Goal: Task Accomplishment & Management: Complete application form

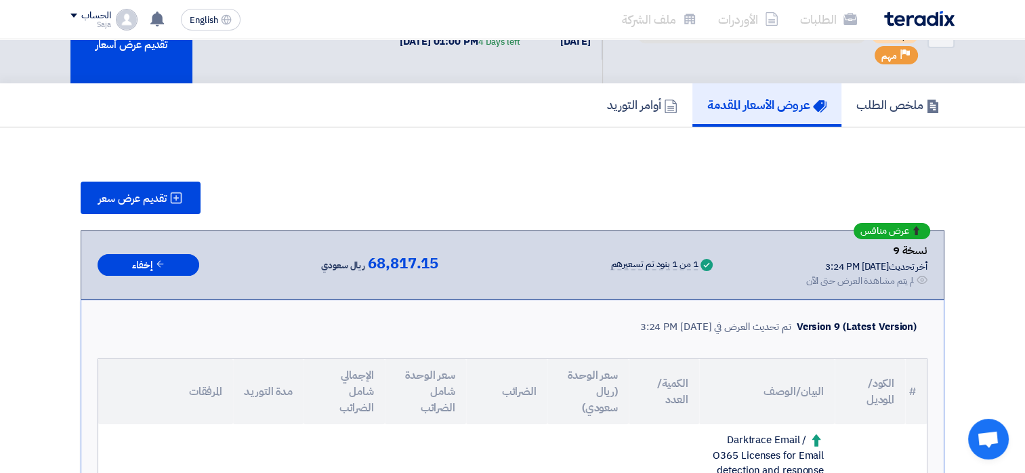
scroll to position [53, 0]
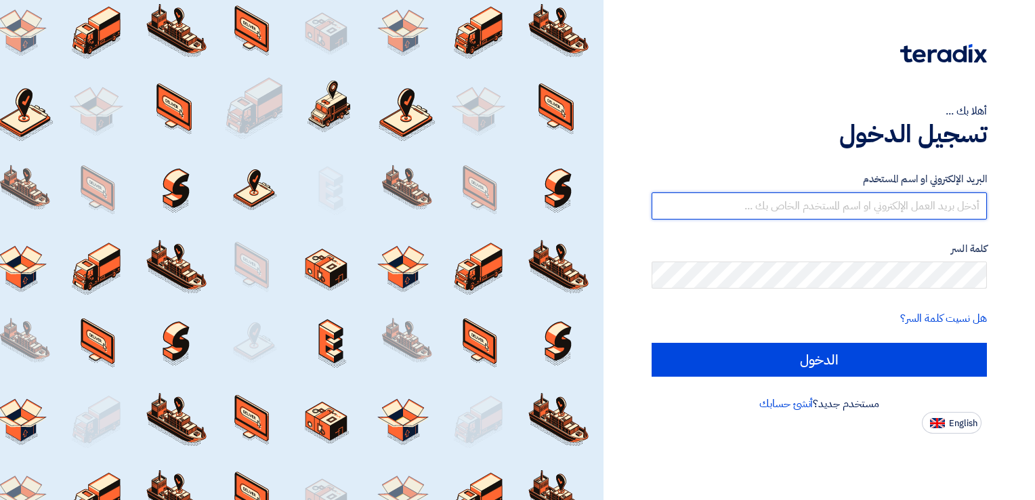
click at [963, 213] on input "text" at bounding box center [818, 205] width 335 height 27
type input "Sashmawi@btc.com.sa"
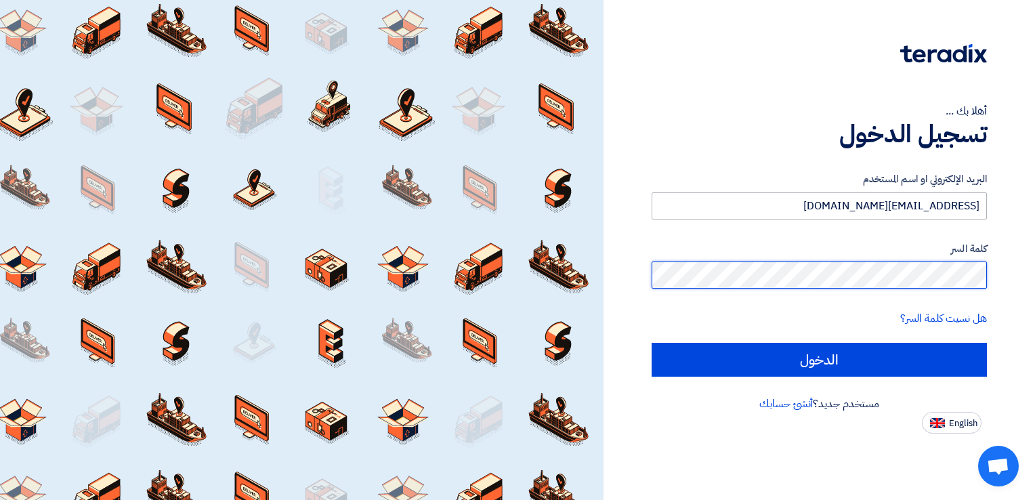
click at [651, 343] on input "الدخول" at bounding box center [818, 360] width 335 height 34
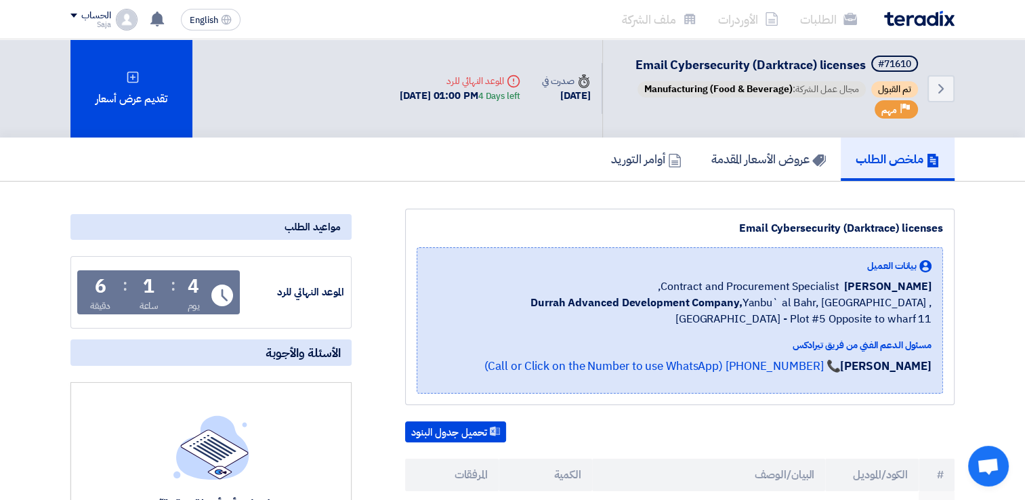
click at [263, 104] on div "Back #71610 Email Cybersecurity (Darktrace) licenses تم القبول مجال عمل الشركة:…" at bounding box center [512, 88] width 884 height 98
click at [951, 93] on link "Back" at bounding box center [940, 88] width 27 height 27
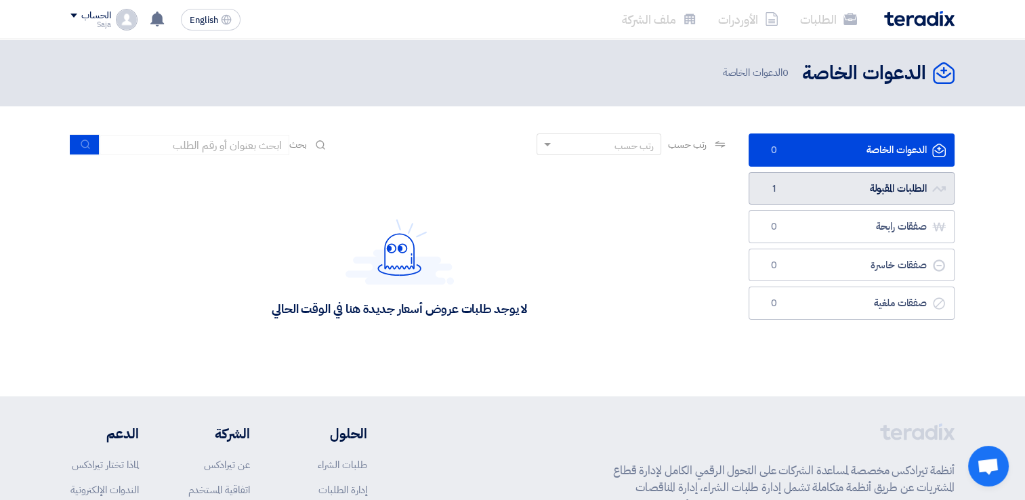
click at [808, 191] on link "الطلبات المقبولة الطلبات المقبولة 1" at bounding box center [851, 188] width 206 height 33
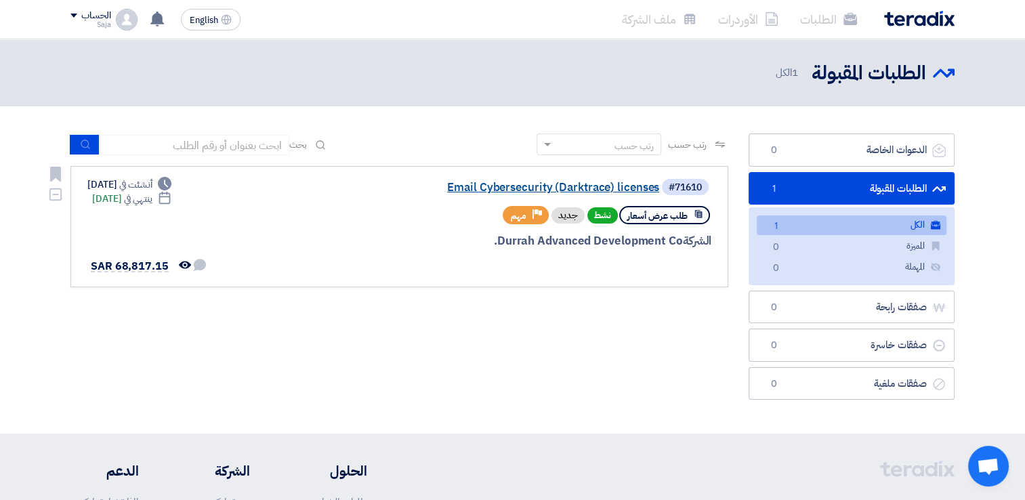
click at [623, 188] on link "Email Cybersecurity (Darktrace) licenses" at bounding box center [523, 187] width 271 height 12
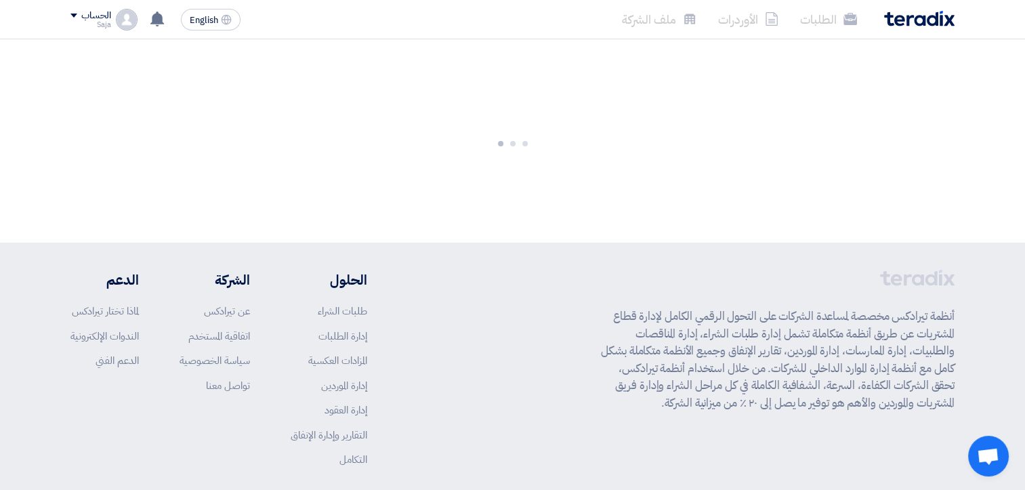
click at [623, 188] on div at bounding box center [512, 140] width 1025 height 203
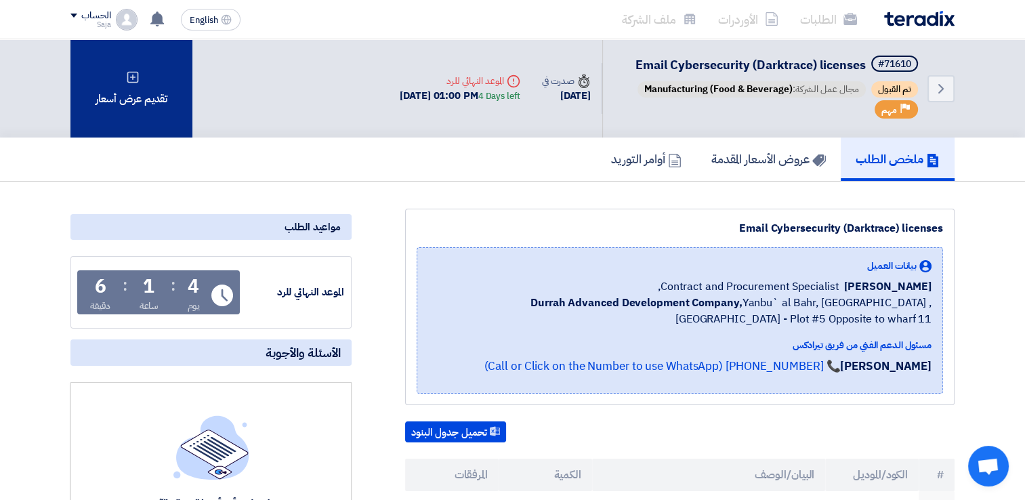
click at [152, 93] on div "تقديم عرض أسعار" at bounding box center [131, 88] width 122 height 98
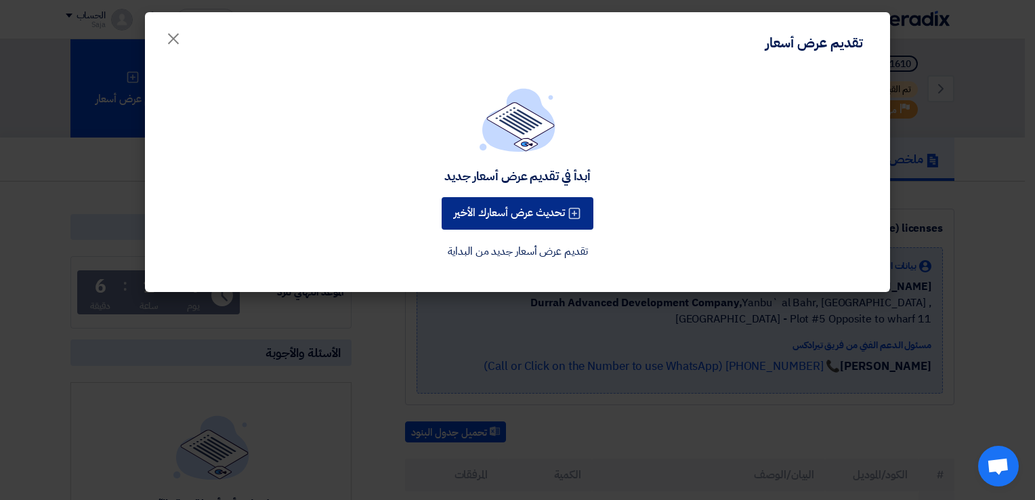
click at [509, 220] on button "تحديث عرض أسعارك الأخير" at bounding box center [517, 213] width 152 height 33
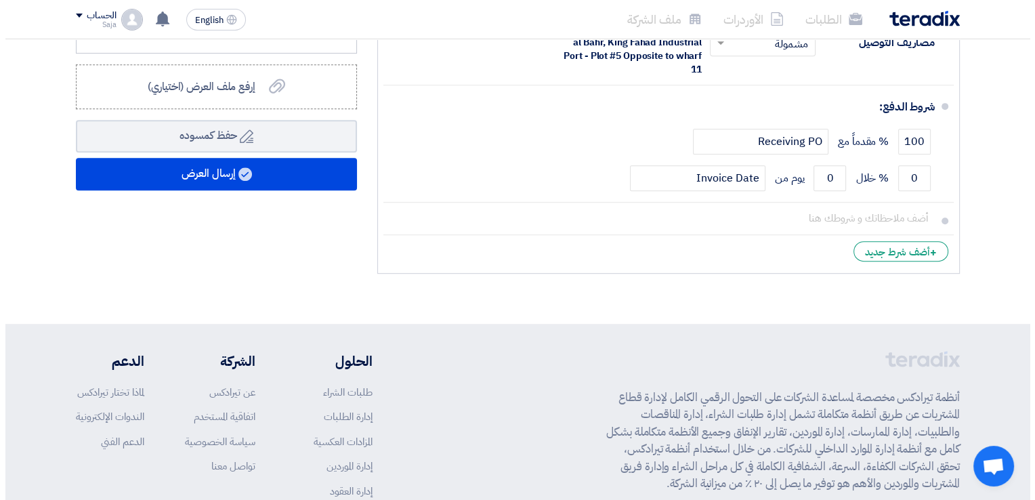
scroll to position [694, 0]
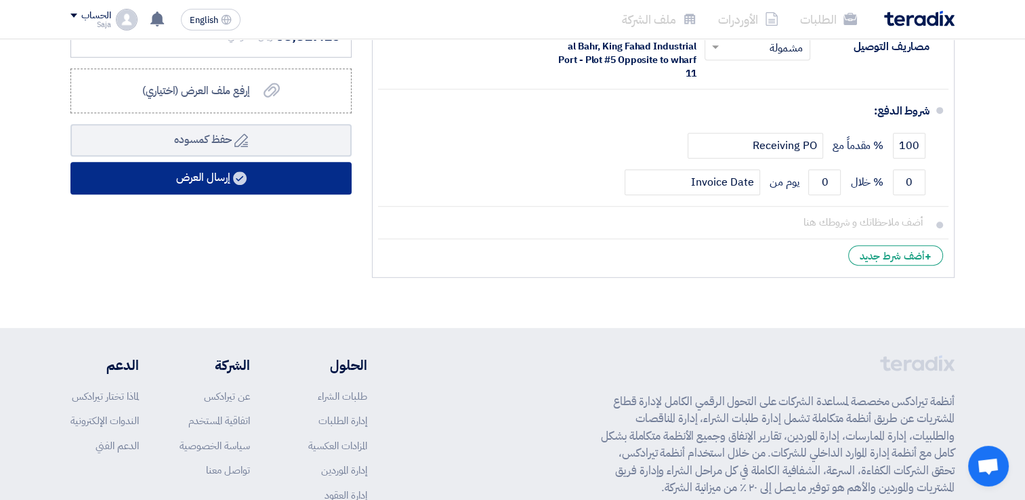
click at [286, 175] on button "إرسال العرض" at bounding box center [210, 178] width 281 height 33
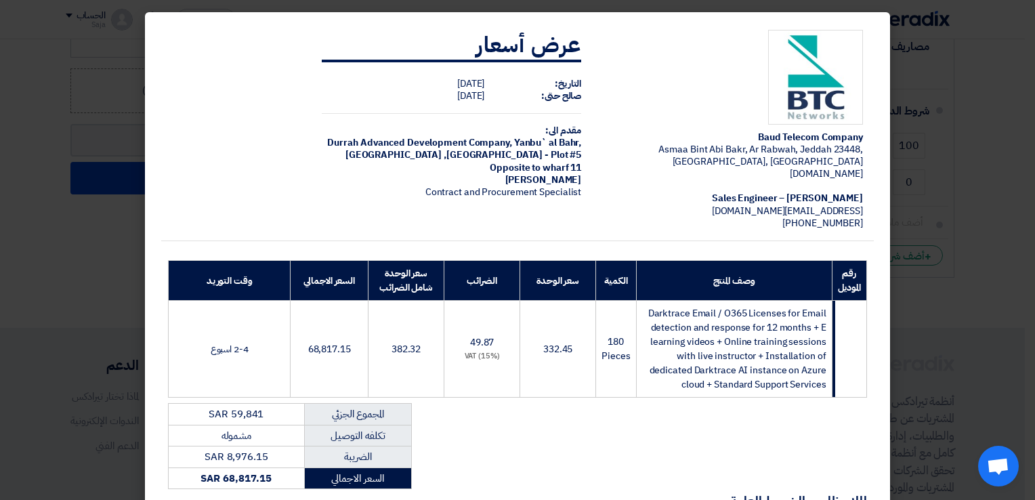
scroll to position [196, 0]
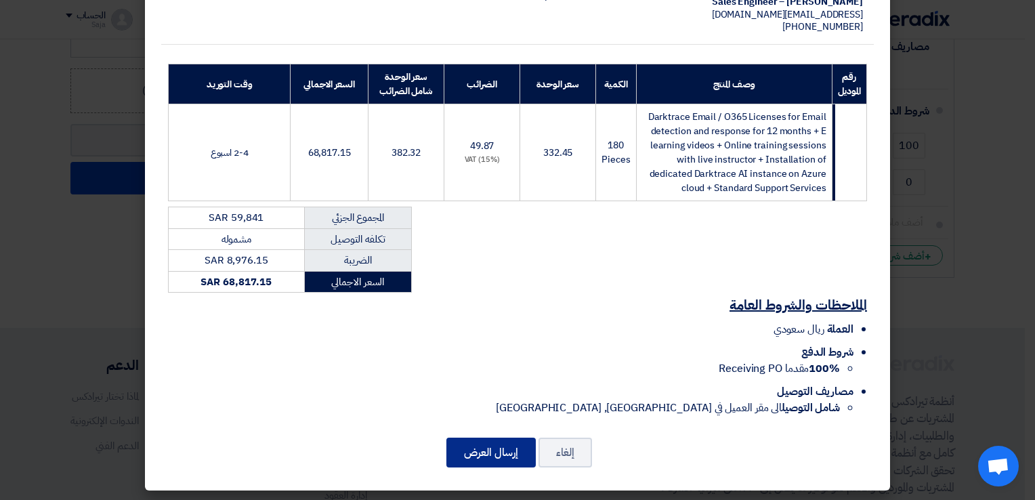
click at [506, 452] on button "إرسال العرض" at bounding box center [490, 452] width 89 height 30
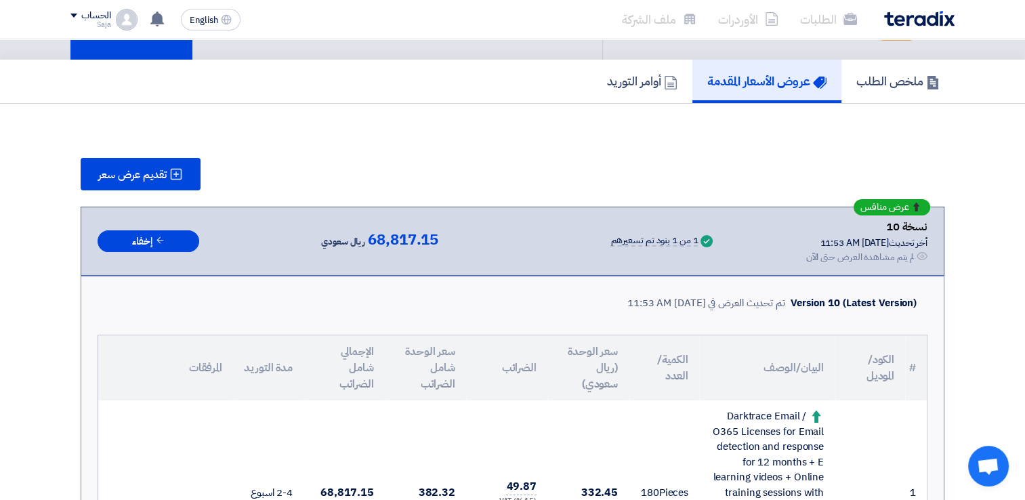
scroll to position [104, 0]
